Goal: Task Accomplishment & Management: Manage account settings

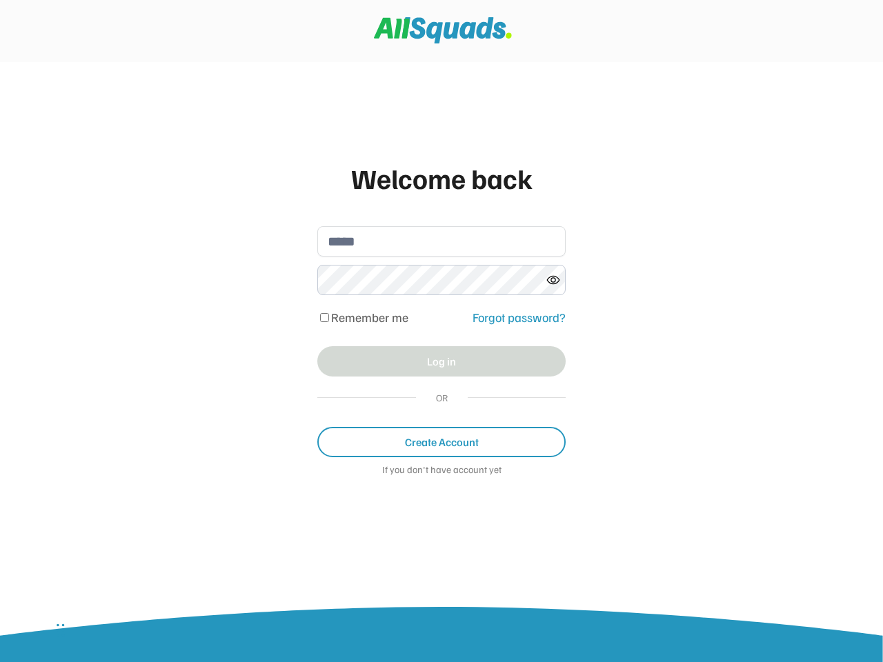
click at [442, 331] on div "Welcome back Remember me Forgot password? Log in OR Create Account If you don't…" at bounding box center [442, 324] width 276 height 362
click at [442, 324] on div "Remember me Forgot password?" at bounding box center [441, 317] width 248 height 23
click at [442, 178] on div "Welcome back" at bounding box center [441, 177] width 248 height 41
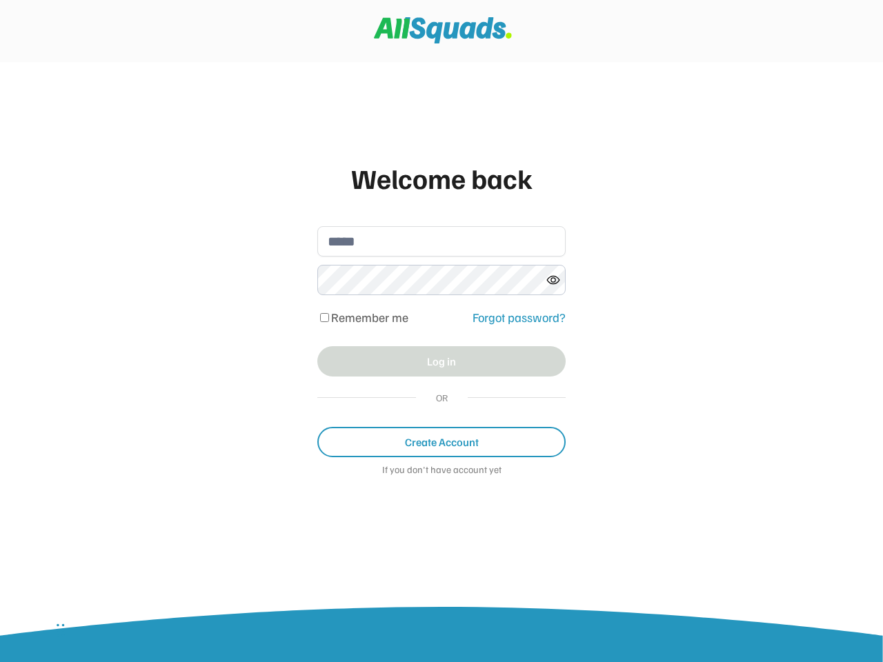
click at [442, 241] on input "email" at bounding box center [441, 241] width 248 height 30
click at [553, 280] on icon at bounding box center [553, 280] width 14 height 14
click at [442, 318] on div "Remember me" at bounding box center [390, 317] width 147 height 13
